Goal: Check status: Check status

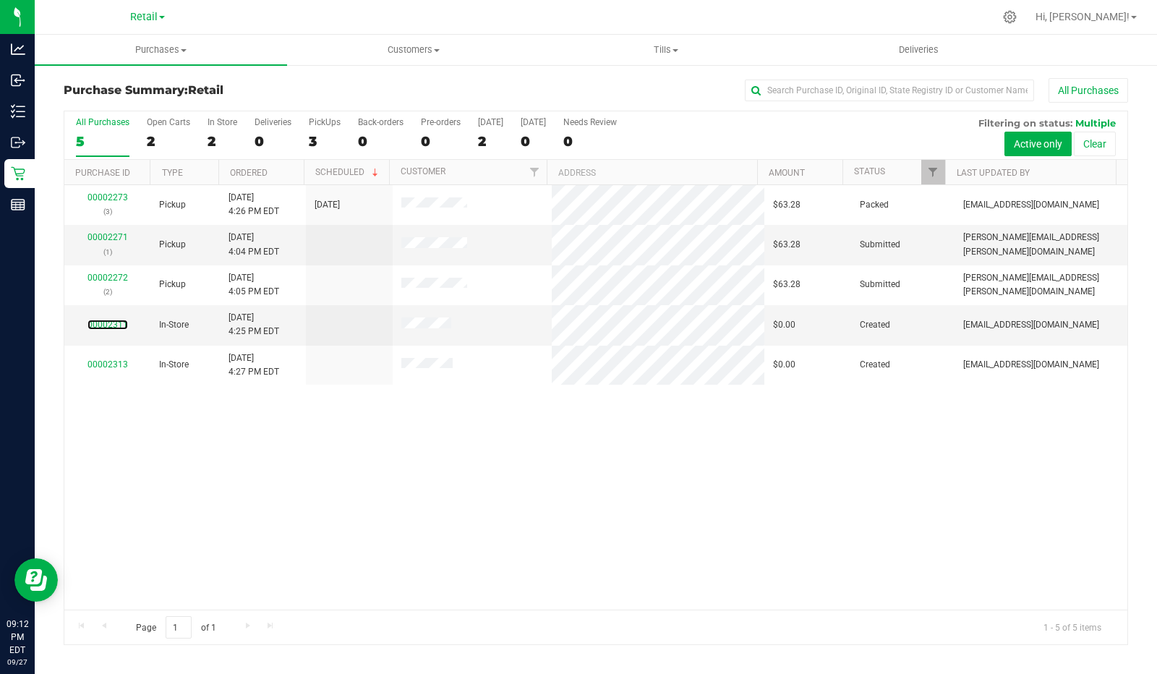
click at [119, 325] on link "00002311" at bounding box center [107, 325] width 40 height 10
click at [558, 457] on div "00002273 (3) Pickup [DATE] 4:26 PM EDT 9/25/2025 $63.28 Packed [EMAIL_ADDRESS][…" at bounding box center [595, 397] width 1063 height 424
click at [314, 337] on td at bounding box center [349, 325] width 86 height 40
click at [103, 325] on link "00002311" at bounding box center [107, 325] width 40 height 10
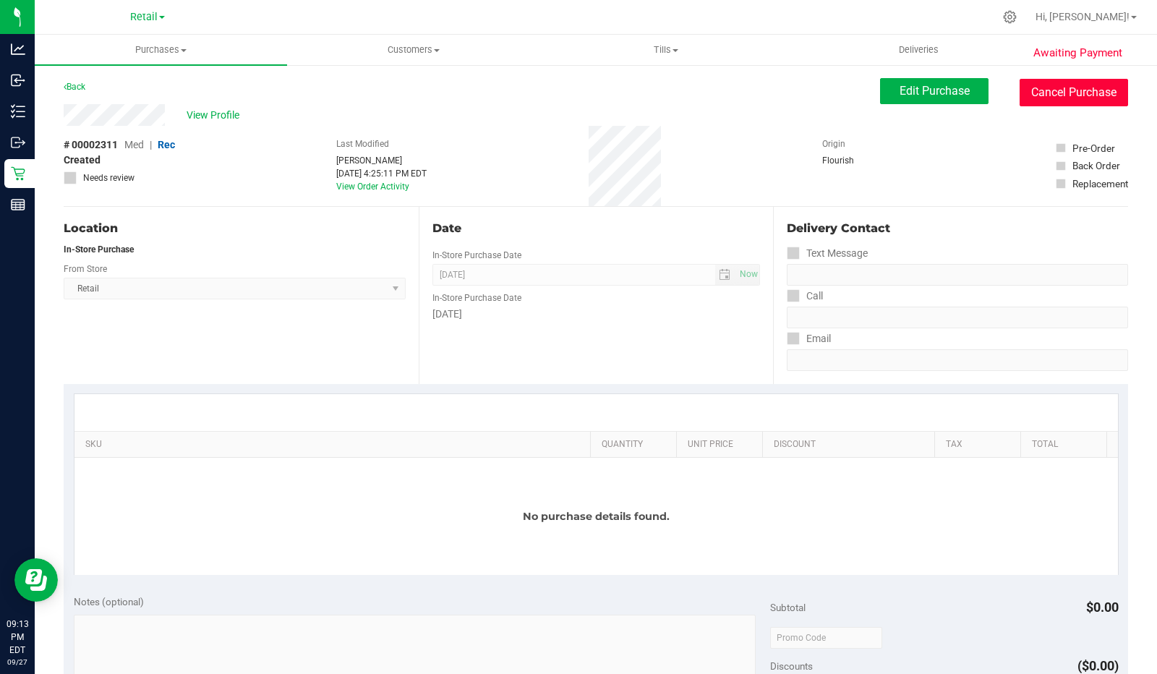
click at [1088, 98] on button "Cancel Purchase" at bounding box center [1073, 92] width 108 height 27
click at [1085, 94] on button "Cancel Purchase" at bounding box center [1073, 92] width 108 height 27
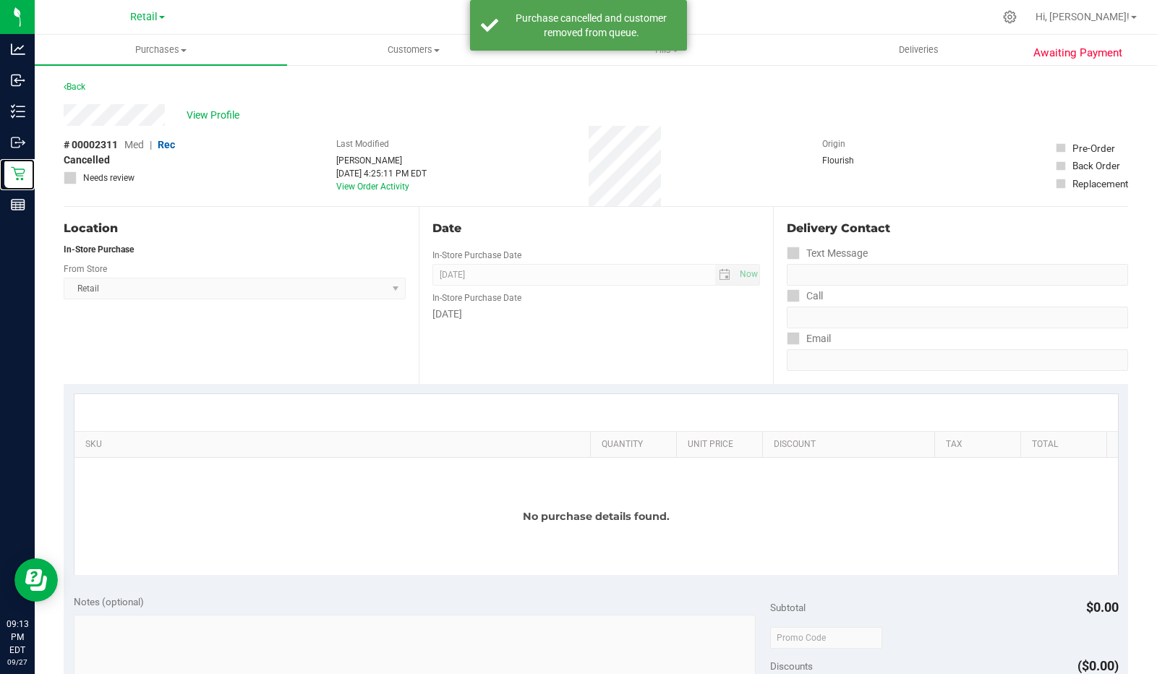
click at [12, 181] on div "Retail" at bounding box center [19, 173] width 30 height 29
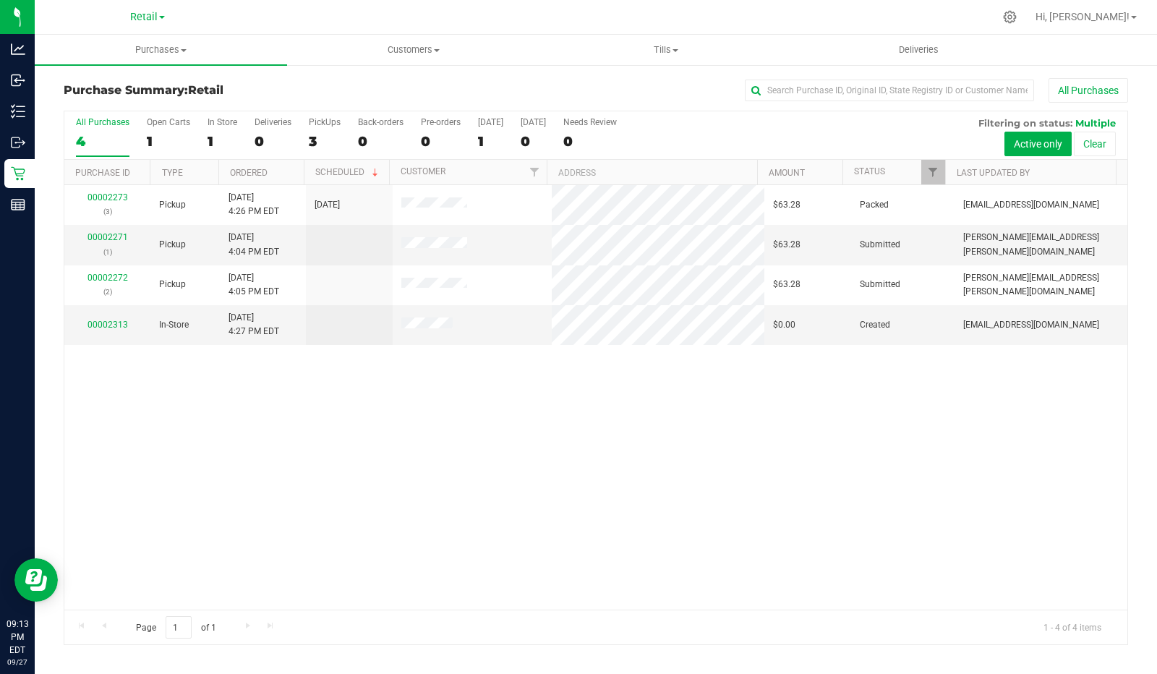
click at [274, 424] on div "00002273 (3) Pickup [DATE] 4:26 PM EDT 9/25/2025 $63.28 Packed [EMAIL_ADDRESS][…" at bounding box center [595, 397] width 1063 height 424
click at [104, 320] on link "00002313" at bounding box center [107, 325] width 40 height 10
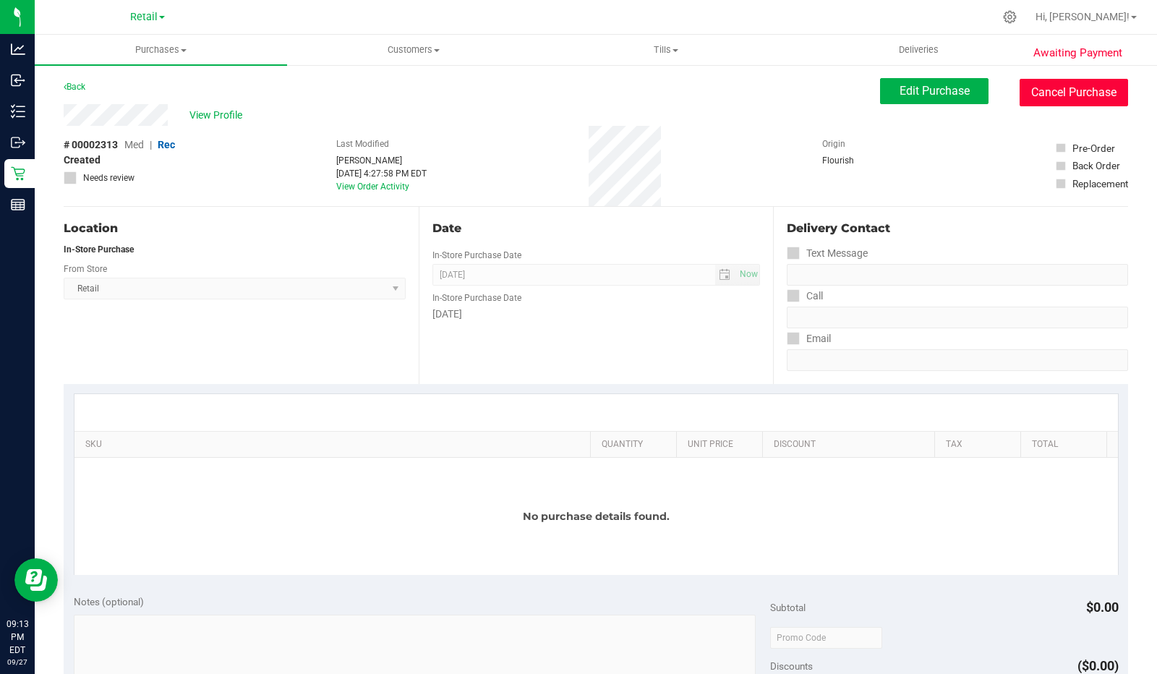
click at [1072, 87] on button "Cancel Purchase" at bounding box center [1073, 92] width 108 height 27
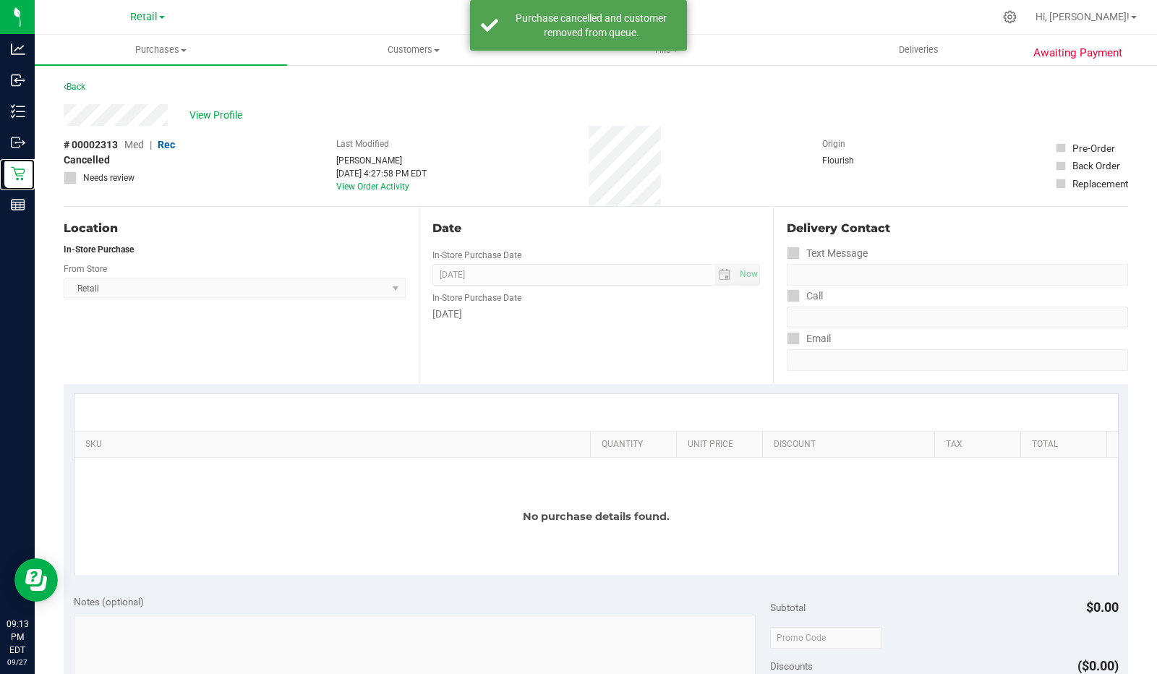
click at [20, 172] on icon at bounding box center [18, 173] width 14 height 14
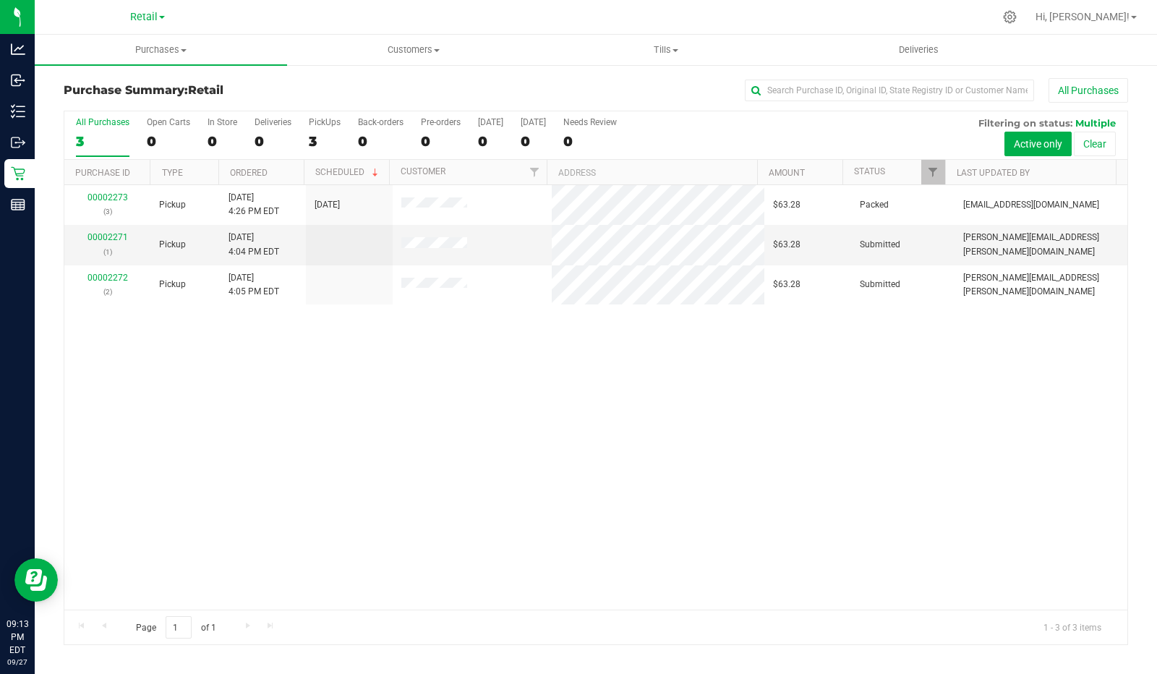
click at [226, 427] on div "00002273 (3) Pickup [DATE] 4:26 PM EDT 9/25/2025 $63.28 Packed [EMAIL_ADDRESS][…" at bounding box center [595, 397] width 1063 height 424
click at [119, 275] on link "00002272" at bounding box center [107, 278] width 40 height 10
click at [103, 236] on link "00002271" at bounding box center [107, 237] width 40 height 10
